Goal: Transaction & Acquisition: Purchase product/service

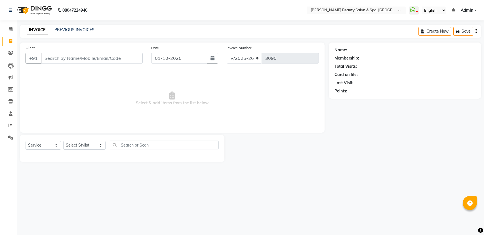
select select "7524"
select select "service"
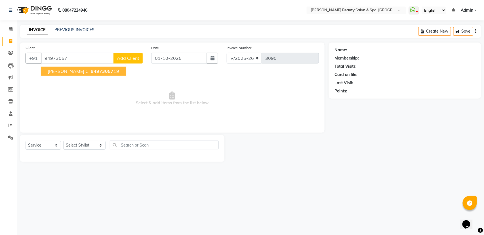
click at [91, 72] on ngb-highlight "94973057 19" at bounding box center [104, 71] width 29 height 6
type input "9497305719"
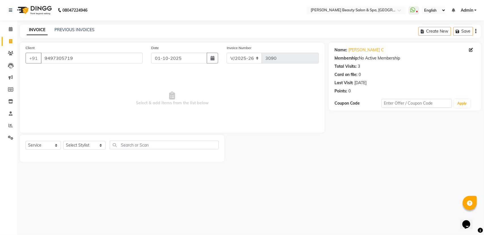
click at [81, 141] on div "Select Service Product Membership Package Voucher Prepaid Gift Card Select Styl…" at bounding box center [122, 147] width 193 height 13
click at [82, 144] on select "Select Stylist Admin [PERSON_NAME] [PERSON_NAME] [PERSON_NAME] [PERSON_NAME] [P…" at bounding box center [84, 145] width 42 height 9
select select "79765"
click at [63, 141] on select "Select Stylist Admin [PERSON_NAME] [PERSON_NAME] [PERSON_NAME] [PERSON_NAME] [P…" at bounding box center [84, 145] width 42 height 9
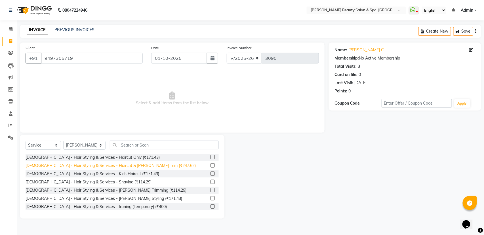
click at [94, 167] on div "[DEMOGRAPHIC_DATA] - Hair Styling & Services - Haircut & [PERSON_NAME] Trim (₹2…" at bounding box center [111, 166] width 170 height 6
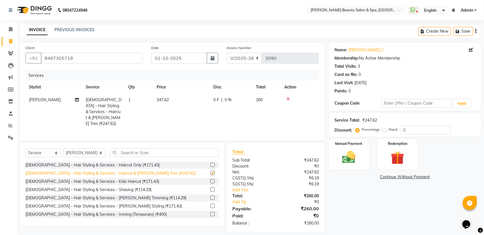
checkbox input "false"
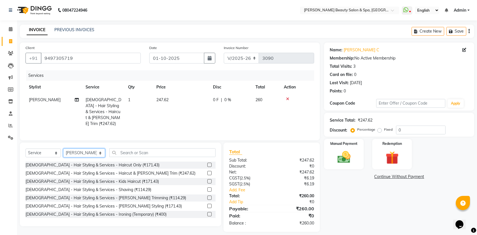
click at [85, 152] on select "Select Stylist Admin [PERSON_NAME] [PERSON_NAME] [PERSON_NAME] [PERSON_NAME] [P…" at bounding box center [84, 153] width 42 height 9
select select "67138"
click at [63, 149] on select "Select Stylist Admin [PERSON_NAME] [PERSON_NAME] [PERSON_NAME] [PERSON_NAME] [P…" at bounding box center [84, 153] width 42 height 9
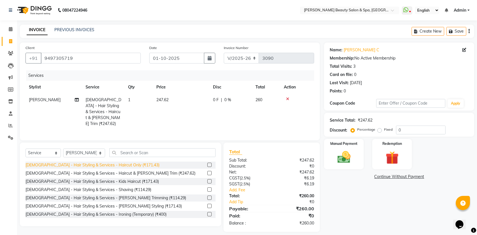
click at [121, 165] on div "[DEMOGRAPHIC_DATA] - Hair Styling & Services - Haircut Only (₹171.43)" at bounding box center [93, 165] width 134 height 6
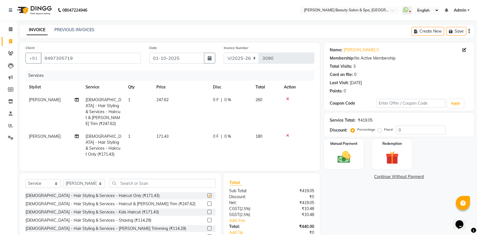
checkbox input "false"
click at [335, 156] on img at bounding box center [344, 157] width 22 height 16
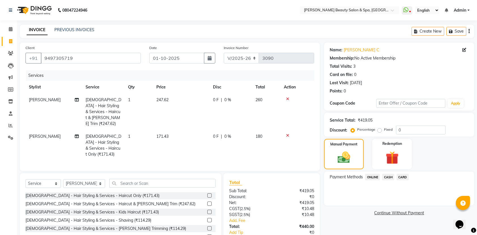
click at [377, 174] on span "ONLINE" at bounding box center [372, 177] width 15 height 7
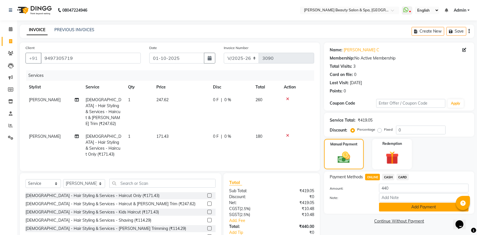
click at [403, 208] on button "Add Payment" at bounding box center [424, 207] width 90 height 9
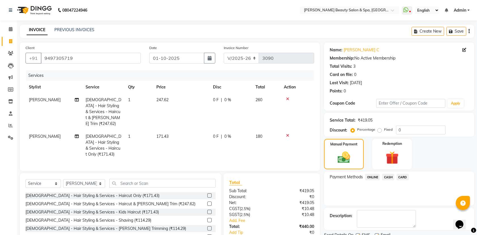
scroll to position [38, 0]
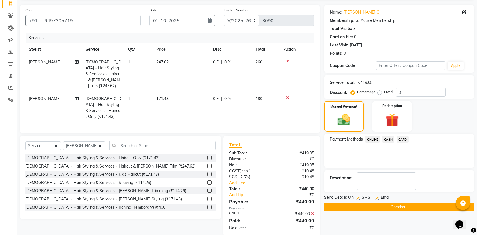
click at [431, 209] on button "Checkout" at bounding box center [399, 207] width 150 height 9
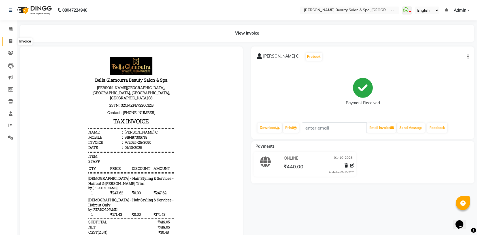
click at [7, 39] on span at bounding box center [11, 41] width 10 height 7
select select "7524"
select select "service"
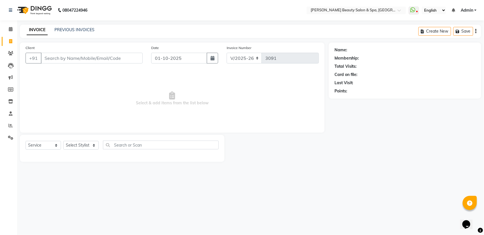
click at [81, 44] on div "Client +91 Date [DATE] Invoice Number V/2025 V/[PHONE_NUMBER] Select & add item…" at bounding box center [172, 88] width 304 height 90
click at [71, 56] on input "Client" at bounding box center [92, 58] width 102 height 11
type input "8280845845"
click at [137, 54] on button "Add Client" at bounding box center [127, 58] width 29 height 11
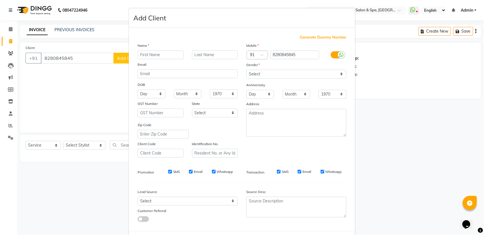
click at [152, 53] on input "text" at bounding box center [160, 54] width 46 height 9
type input "suresh"
click at [304, 69] on div "Gender" at bounding box center [296, 66] width 109 height 8
click at [304, 73] on select "Select [DEMOGRAPHIC_DATA] [DEMOGRAPHIC_DATA] Other Prefer Not To Say" at bounding box center [296, 74] width 100 height 9
select select "[DEMOGRAPHIC_DATA]"
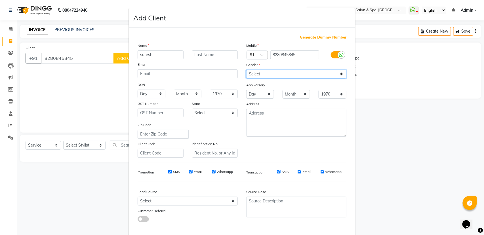
click at [246, 70] on select "Select [DEMOGRAPHIC_DATA] [DEMOGRAPHIC_DATA] Other Prefer Not To Say" at bounding box center [296, 74] width 100 height 9
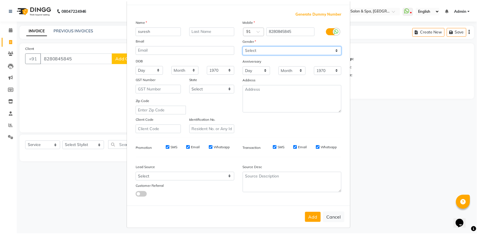
scroll to position [25, 0]
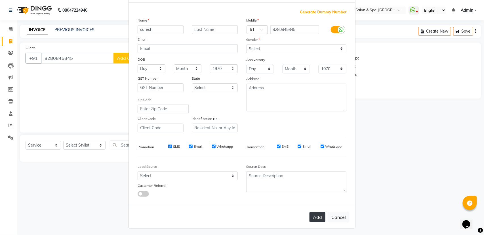
click at [311, 217] on button "Add" at bounding box center [317, 217] width 16 height 10
select select
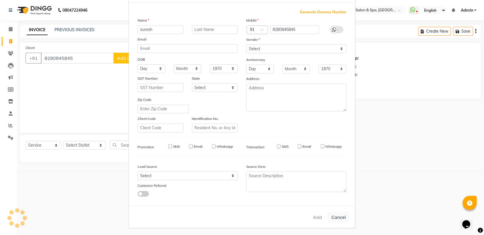
select select
checkbox input "false"
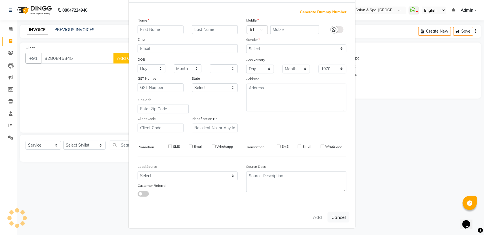
checkbox input "false"
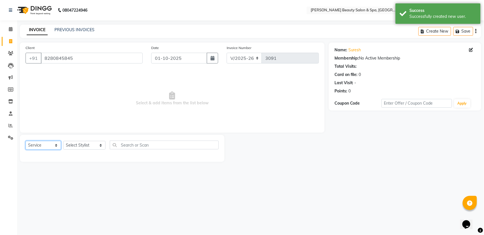
click at [46, 148] on select "Select Service Product Membership Package Voucher Prepaid Gift Card" at bounding box center [43, 145] width 35 height 9
click at [88, 141] on select "Select Stylist Admin [PERSON_NAME] [PERSON_NAME] [PERSON_NAME] [PERSON_NAME] [P…" at bounding box center [84, 145] width 42 height 9
select select "79765"
click at [63, 141] on select "Select Stylist Admin [PERSON_NAME] [PERSON_NAME] [PERSON_NAME] [PERSON_NAME] [P…" at bounding box center [84, 145] width 42 height 9
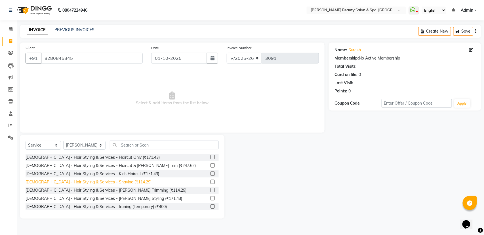
click at [116, 180] on div "[DEMOGRAPHIC_DATA] - Hair Styling & Services - Shaving (₹114.29)" at bounding box center [89, 182] width 126 height 6
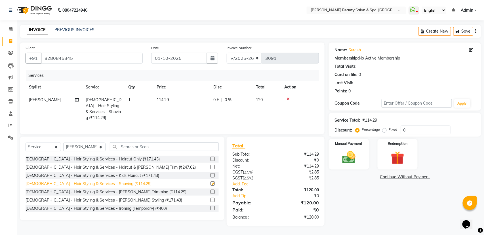
checkbox input "false"
click at [343, 158] on img at bounding box center [348, 157] width 22 height 16
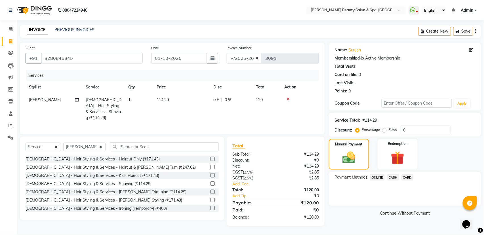
click at [370, 175] on span "ONLINE" at bounding box center [377, 177] width 15 height 7
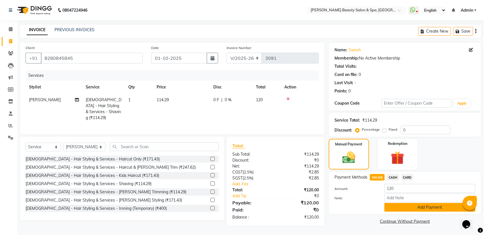
click at [409, 211] on button "Add Payment" at bounding box center [429, 207] width 91 height 9
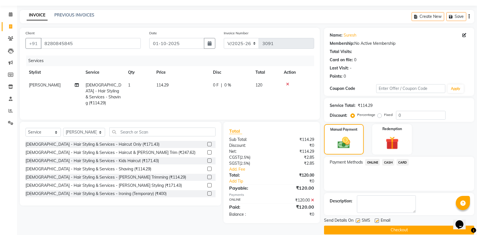
scroll to position [23, 0]
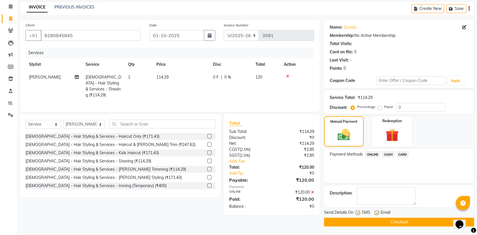
click at [412, 219] on button "Checkout" at bounding box center [399, 222] width 150 height 9
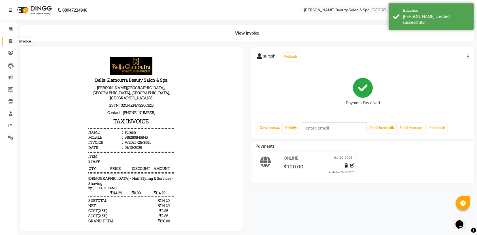
click at [11, 40] on icon at bounding box center [10, 41] width 3 height 4
select select "service"
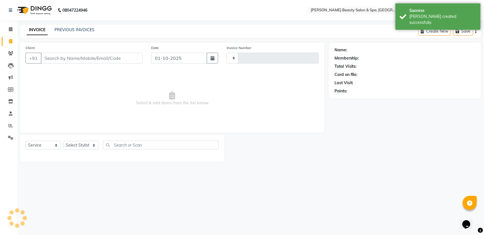
type input "3092"
select select "7524"
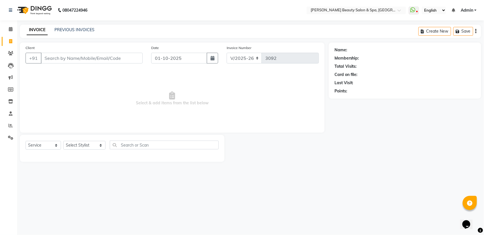
click at [85, 61] on input "Client" at bounding box center [92, 58] width 102 height 11
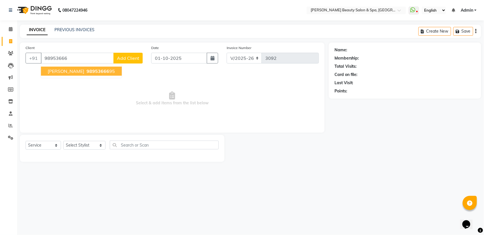
click at [71, 73] on span "[PERSON_NAME]" at bounding box center [66, 71] width 37 height 6
type input "9895366695"
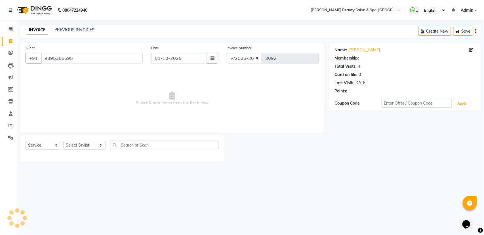
select select "1: Object"
click at [82, 145] on select "Select Stylist Admin [PERSON_NAME] [PERSON_NAME] [PERSON_NAME] [PERSON_NAME] [P…" at bounding box center [84, 145] width 42 height 9
select select "67138"
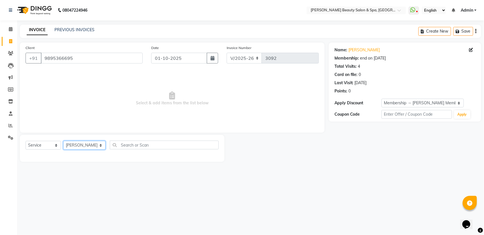
click at [63, 141] on select "Select Stylist Admin [PERSON_NAME] [PERSON_NAME] [PERSON_NAME] [PERSON_NAME] [P…" at bounding box center [84, 145] width 42 height 9
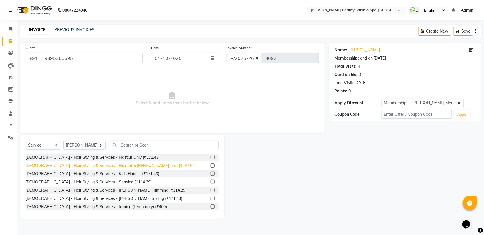
click at [123, 168] on div "[DEMOGRAPHIC_DATA] - Hair Styling & Services - Haircut & [PERSON_NAME] Trim (₹2…" at bounding box center [111, 166] width 170 height 6
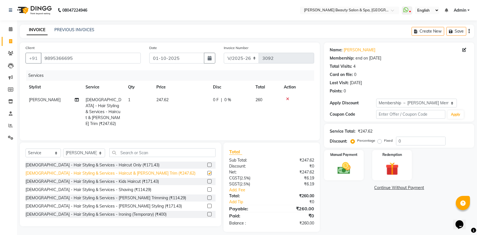
checkbox input "false"
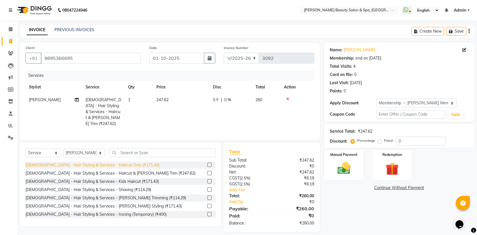
click at [122, 165] on div "[DEMOGRAPHIC_DATA] - Hair Styling & Services - Haircut Only (₹171.43)" at bounding box center [93, 165] width 134 height 6
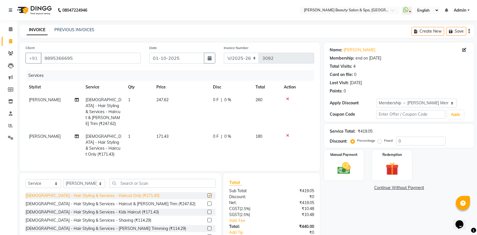
checkbox input "false"
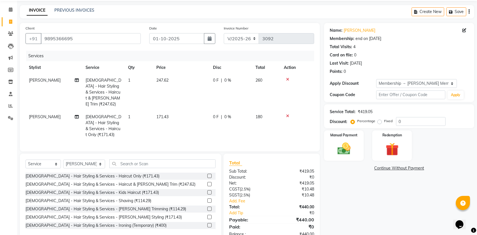
scroll to position [31, 0]
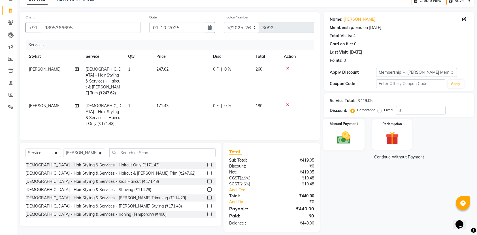
click at [344, 133] on img at bounding box center [344, 138] width 22 height 16
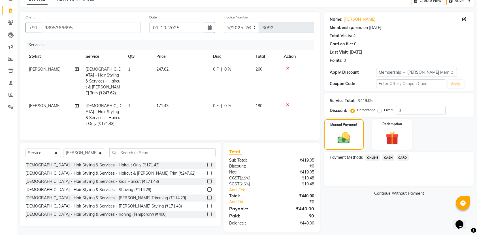
click at [373, 158] on span "ONLINE" at bounding box center [372, 157] width 15 height 7
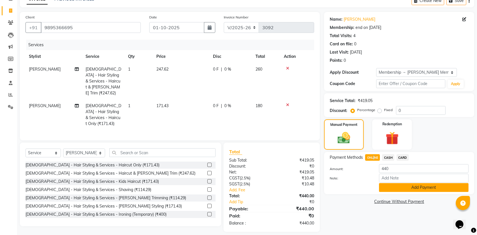
click at [413, 188] on button "Add Payment" at bounding box center [424, 187] width 90 height 9
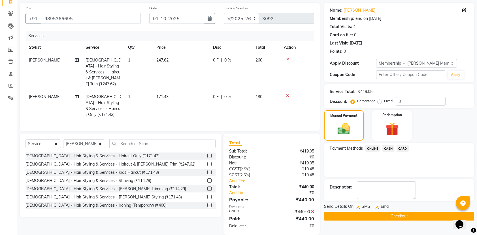
scroll to position [42, 0]
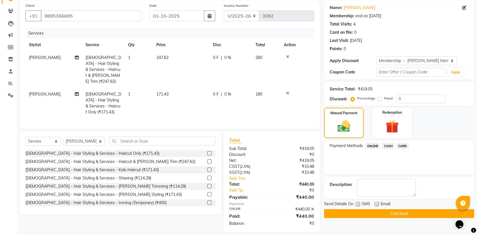
click at [419, 215] on button "Checkout" at bounding box center [399, 213] width 150 height 9
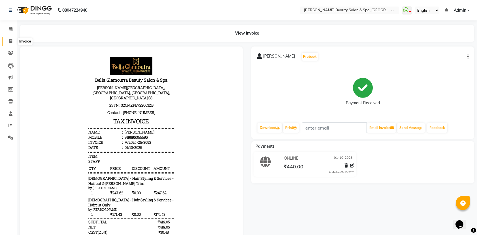
click at [14, 40] on span at bounding box center [11, 41] width 10 height 7
select select "service"
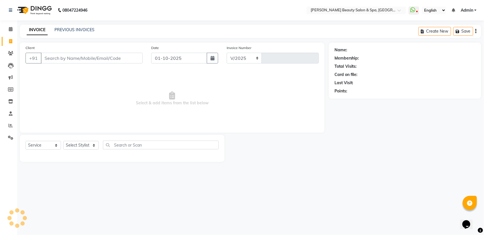
select select "7524"
type input "3093"
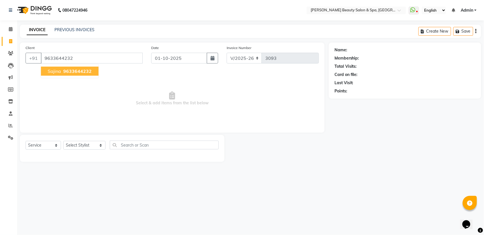
type input "9633644232"
select select "1: Object"
click at [62, 73] on ngb-highlight "9633644232" at bounding box center [76, 71] width 29 height 6
select select "1: Object"
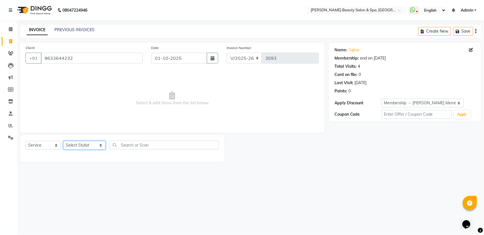
click at [83, 143] on select "Select Stylist Admin [PERSON_NAME] [PERSON_NAME] [PERSON_NAME] [PERSON_NAME] [P…" at bounding box center [84, 145] width 42 height 9
select select "67142"
click at [63, 141] on select "Select Stylist Admin [PERSON_NAME] [PERSON_NAME] [PERSON_NAME] [PERSON_NAME] [P…" at bounding box center [84, 145] width 42 height 9
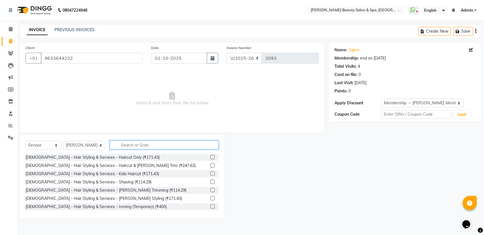
click at [131, 145] on input "text" at bounding box center [164, 145] width 109 height 9
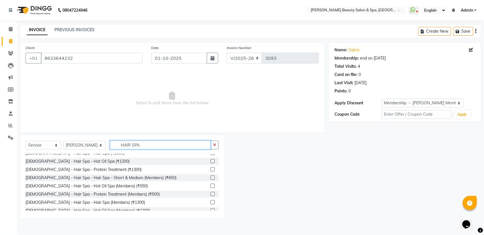
scroll to position [38, 0]
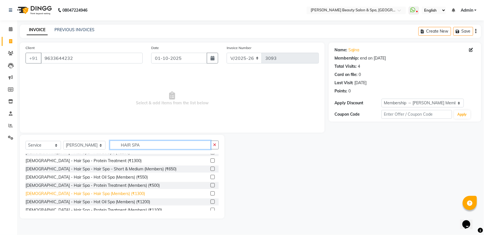
type input "HAIR SPA"
click at [93, 193] on div "[DEMOGRAPHIC_DATA] - Hair Spa - Hair Spa (Members) (₹1300)" at bounding box center [85, 194] width 119 height 6
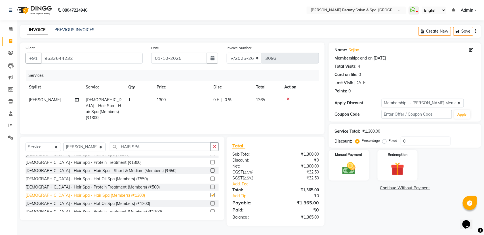
checkbox input "false"
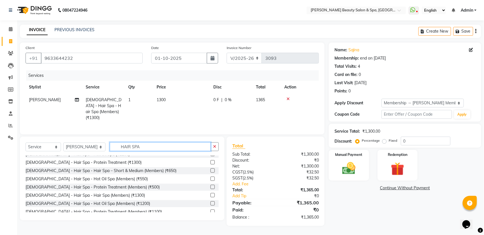
click at [135, 150] on input "HAIR SPA" at bounding box center [160, 146] width 101 height 9
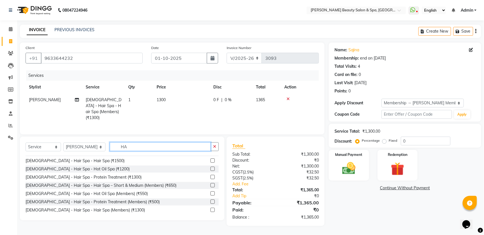
type input "H"
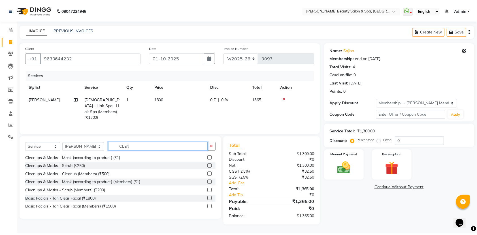
scroll to position [0, 0]
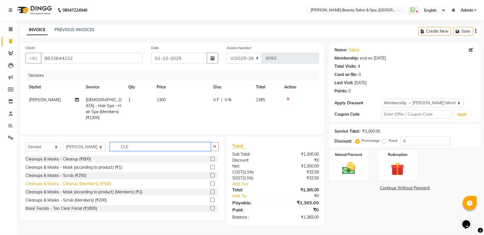
type input "CLE"
click at [89, 185] on div "Cleanups & Masks - Cleanup (Members) (₹500)" at bounding box center [69, 184] width 86 height 6
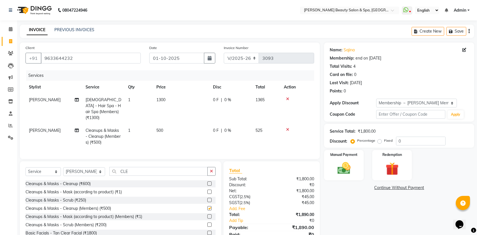
checkbox input "false"
click at [414, 144] on input "0" at bounding box center [421, 141] width 50 height 9
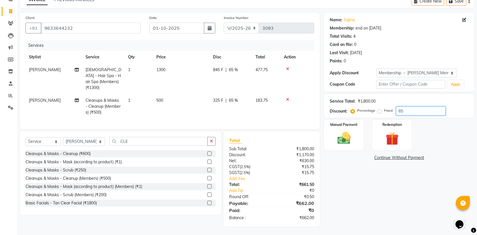
scroll to position [31, 0]
type input "6"
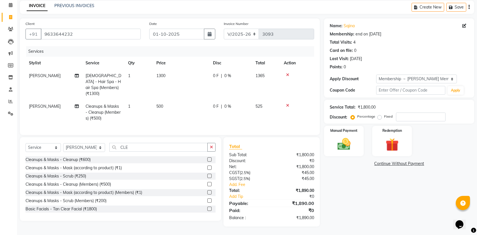
click at [286, 103] on icon at bounding box center [287, 105] width 3 height 4
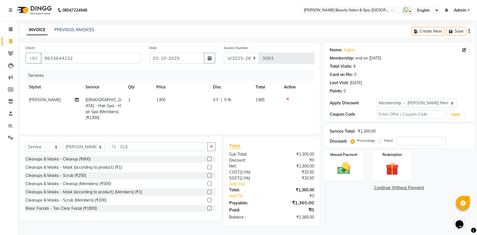
scroll to position [0, 0]
click at [412, 143] on input "number" at bounding box center [426, 141] width 50 height 9
click at [389, 140] on label "Fixed" at bounding box center [393, 140] width 9 height 5
click at [384, 140] on input "Fixed" at bounding box center [385, 141] width 4 height 4
radio input "true"
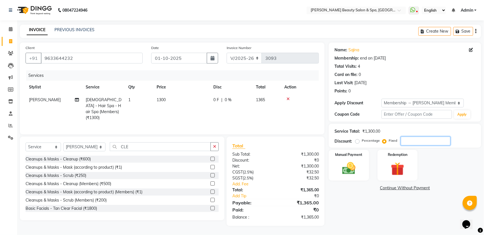
click at [421, 138] on input "number" at bounding box center [426, 141] width 50 height 9
click at [406, 145] on input "number" at bounding box center [426, 141] width 50 height 9
type input "65"
click at [90, 183] on div "Cleanups & Masks - Cleanup (Members) (₹500)" at bounding box center [69, 184] width 86 height 6
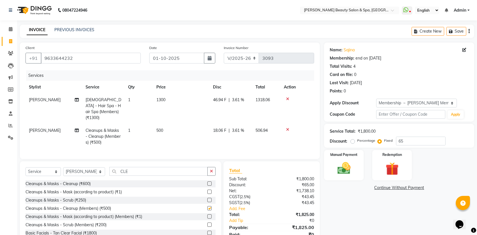
checkbox input "false"
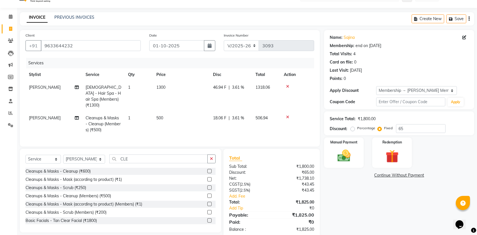
scroll to position [24, 0]
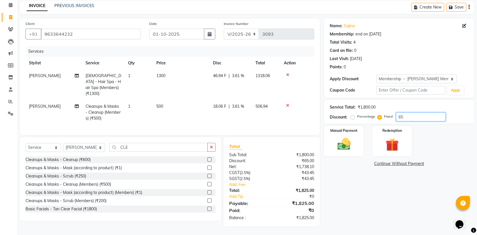
click at [406, 119] on input "65" at bounding box center [421, 117] width 50 height 9
type input "6"
type input "65"
click at [337, 151] on div "Manual Payment" at bounding box center [344, 141] width 41 height 32
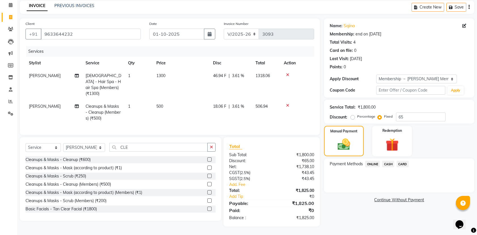
click at [390, 162] on span "CASH" at bounding box center [388, 164] width 12 height 7
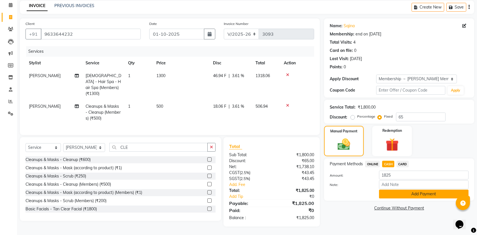
click at [393, 194] on button "Add Payment" at bounding box center [424, 194] width 90 height 9
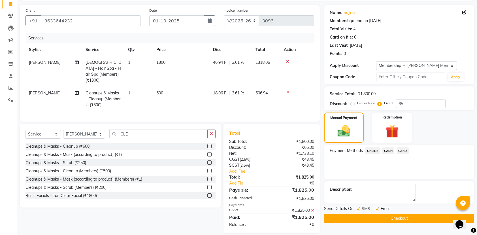
scroll to position [45, 0]
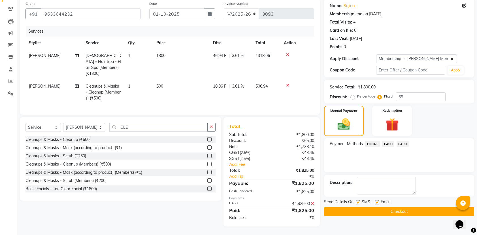
click at [392, 209] on button "Checkout" at bounding box center [399, 211] width 150 height 9
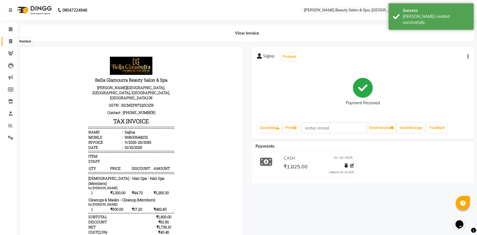
click at [10, 41] on icon at bounding box center [10, 41] width 3 height 4
select select "7524"
select select "service"
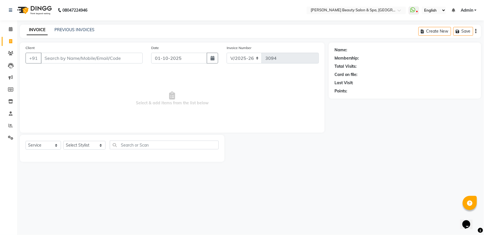
click at [75, 58] on input "Client" at bounding box center [92, 58] width 102 height 11
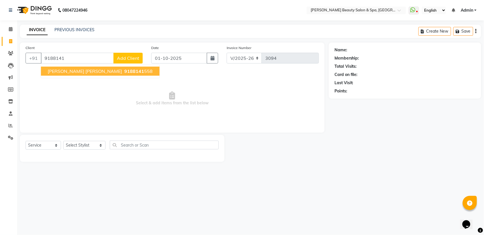
click at [75, 67] on button "[PERSON_NAME] [PERSON_NAME] 9188141 558" at bounding box center [100, 71] width 118 height 9
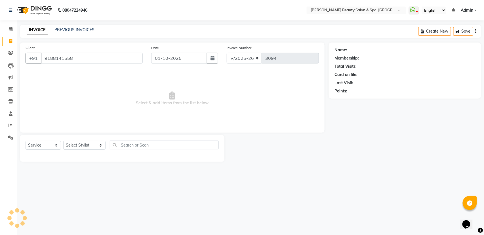
type input "9188141558"
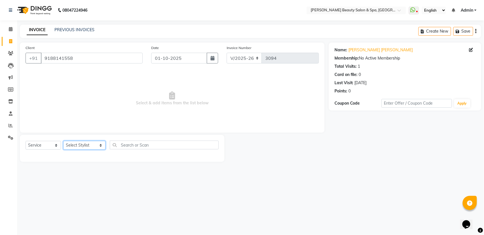
click at [87, 142] on select "Select Stylist Admin [PERSON_NAME] [PERSON_NAME] [PERSON_NAME] [PERSON_NAME] [P…" at bounding box center [84, 145] width 42 height 9
select select "67138"
click at [63, 141] on select "Select Stylist Admin [PERSON_NAME] [PERSON_NAME] [PERSON_NAME] [PERSON_NAME] [P…" at bounding box center [84, 145] width 42 height 9
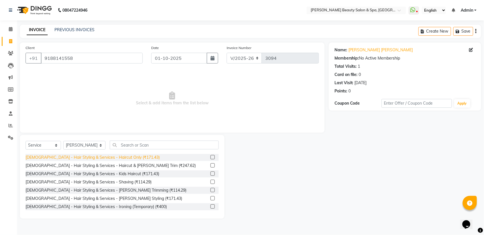
click at [117, 157] on div "[DEMOGRAPHIC_DATA] - Hair Styling & Services - Haircut Only (₹171.43)" at bounding box center [93, 158] width 134 height 6
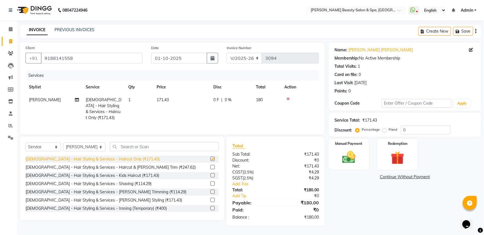
checkbox input "false"
click at [353, 153] on img at bounding box center [348, 157] width 22 height 16
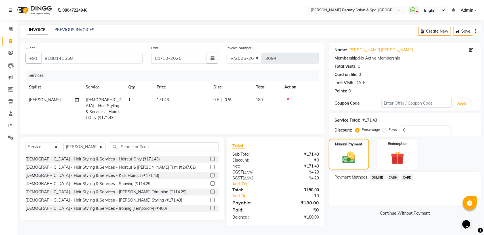
click at [378, 178] on span "ONLINE" at bounding box center [377, 177] width 15 height 7
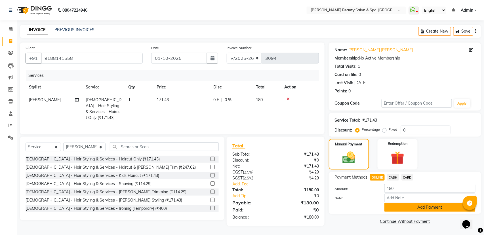
click at [445, 210] on button "Add Payment" at bounding box center [429, 207] width 91 height 9
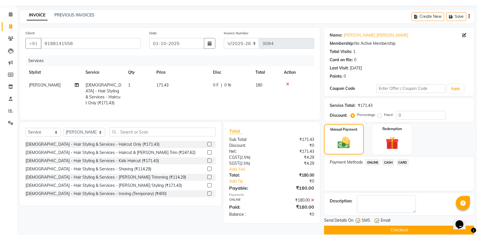
scroll to position [23, 0]
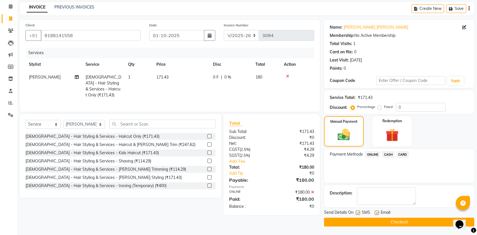
click at [367, 220] on button "Checkout" at bounding box center [399, 222] width 150 height 9
